Goal: Transaction & Acquisition: Purchase product/service

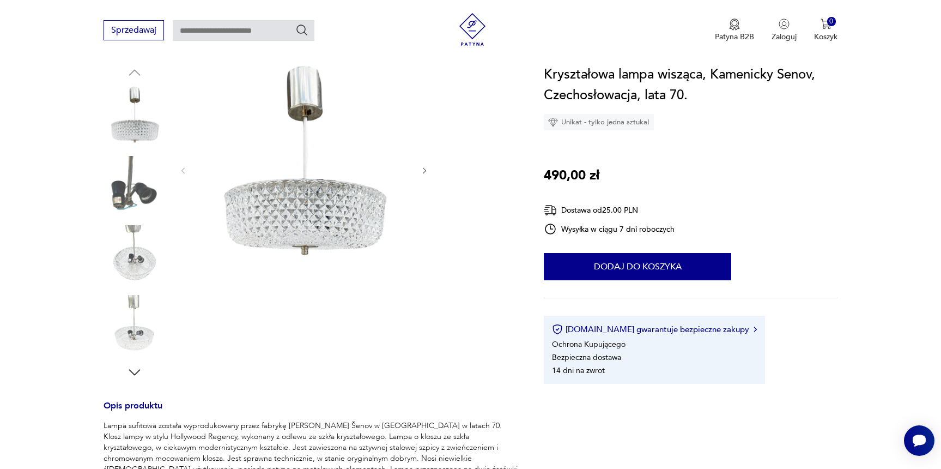
click at [423, 172] on icon "button" at bounding box center [424, 170] width 9 height 9
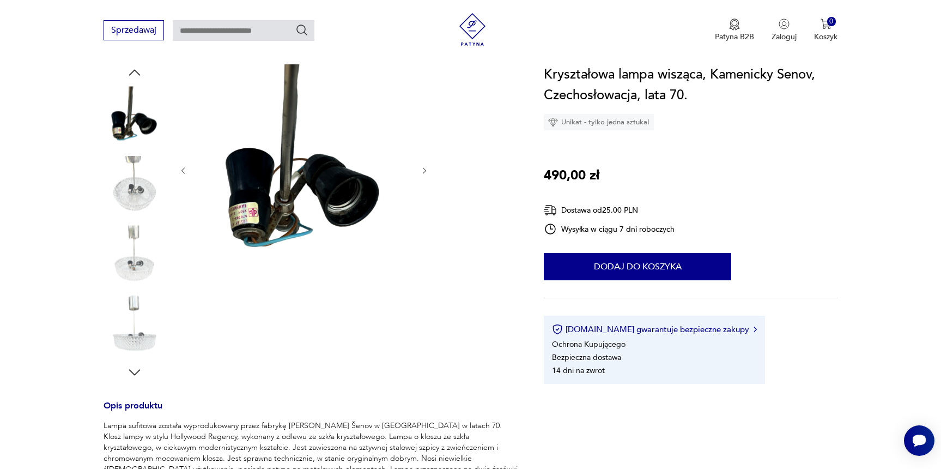
click at [421, 174] on icon "button" at bounding box center [424, 170] width 9 height 9
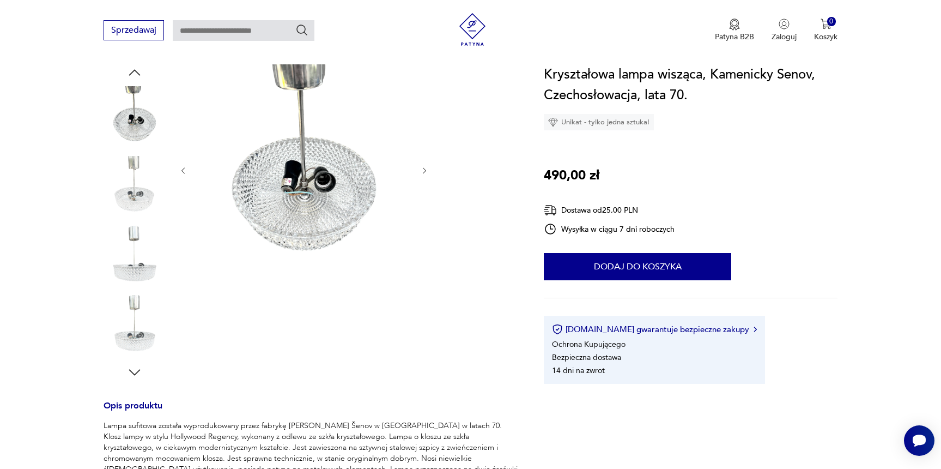
click at [422, 174] on icon "button" at bounding box center [424, 170] width 9 height 9
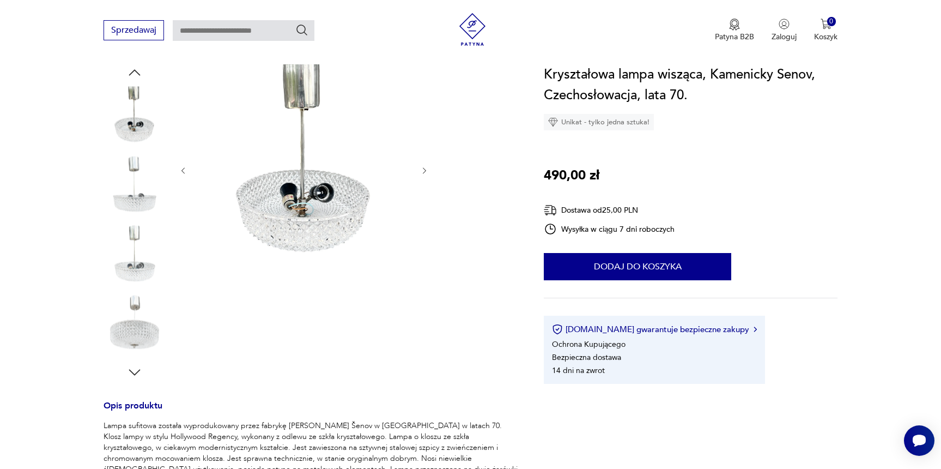
click at [422, 174] on button "button" at bounding box center [424, 170] width 9 height 11
